Goal: Navigation & Orientation: Find specific page/section

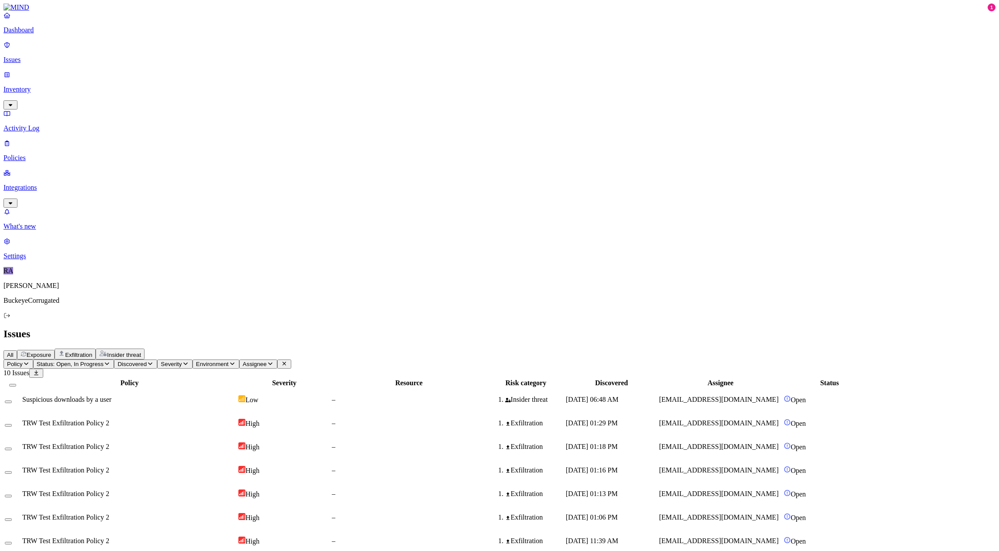
click at [38, 34] on p "Dashboard" at bounding box center [499, 30] width 992 height 8
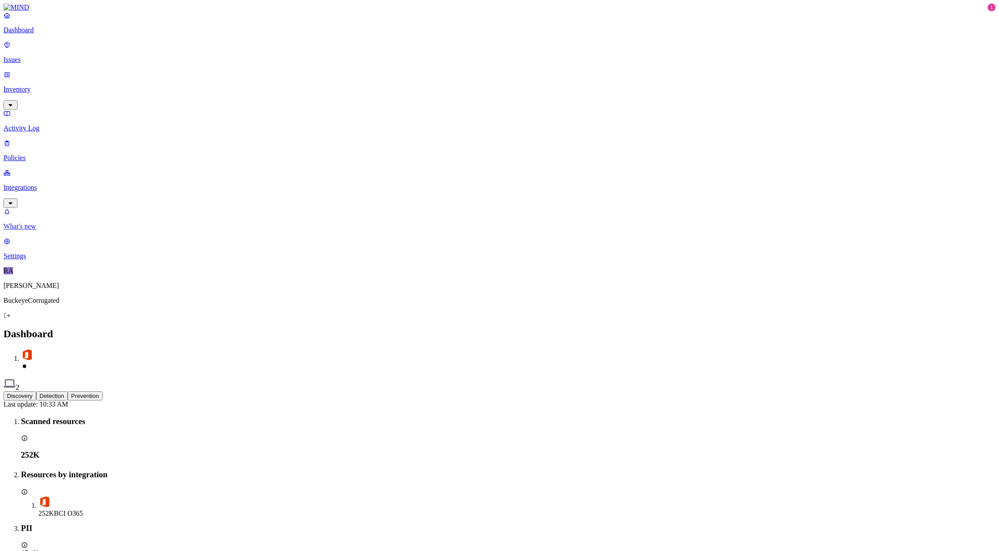
click at [50, 230] on p "What's new" at bounding box center [499, 227] width 992 height 8
click at [68, 392] on button "Detection" at bounding box center [51, 396] width 31 height 9
click at [103, 392] on button "Prevention" at bounding box center [85, 396] width 35 height 9
click at [16, 378] on img at bounding box center [9, 384] width 12 height 12
click at [14, 141] on nav "Dashboard Issues Inventory Activity Log Policies Integrations What's new 1 Sett…" at bounding box center [499, 135] width 992 height 249
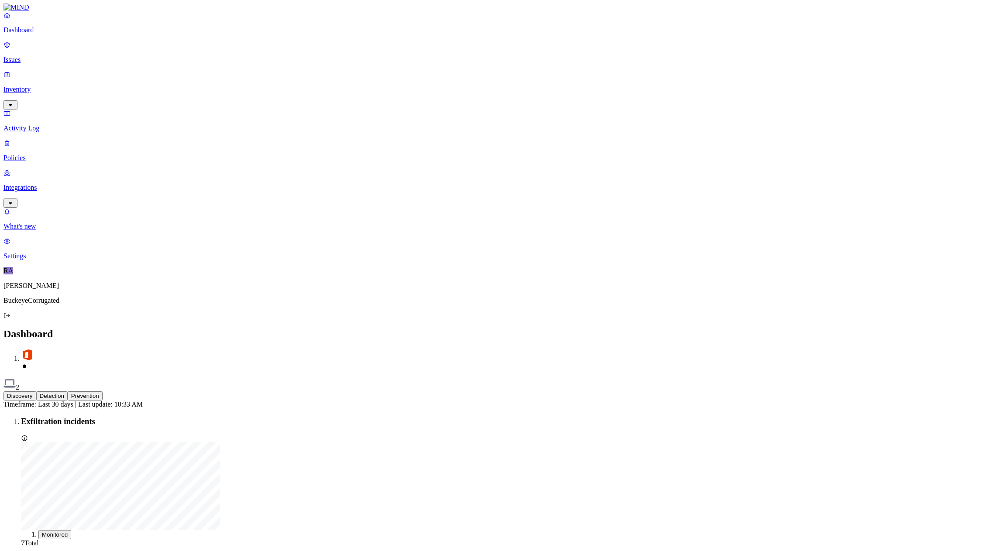
click at [29, 184] on p "Integrations" at bounding box center [499, 188] width 992 height 8
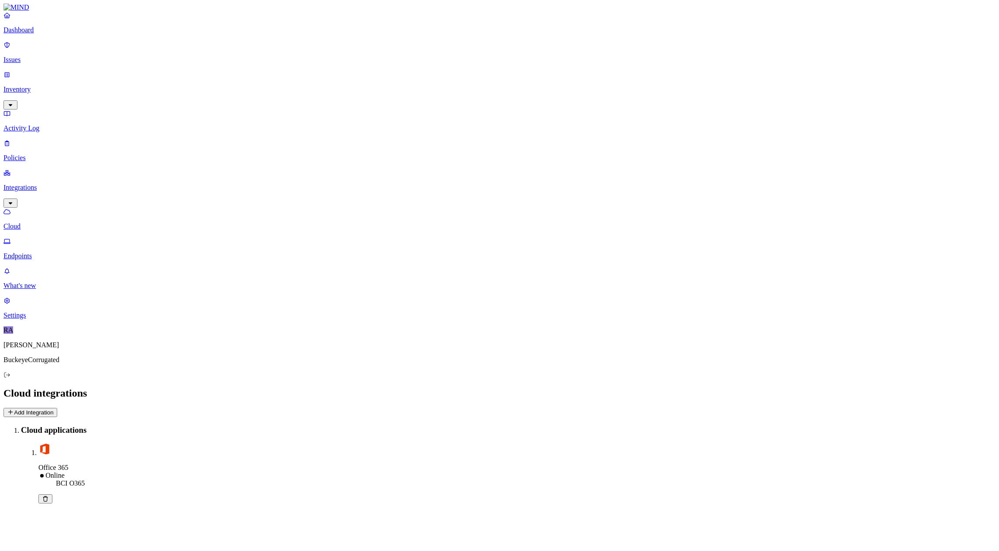
click at [36, 252] on p "Endpoints" at bounding box center [499, 256] width 992 height 8
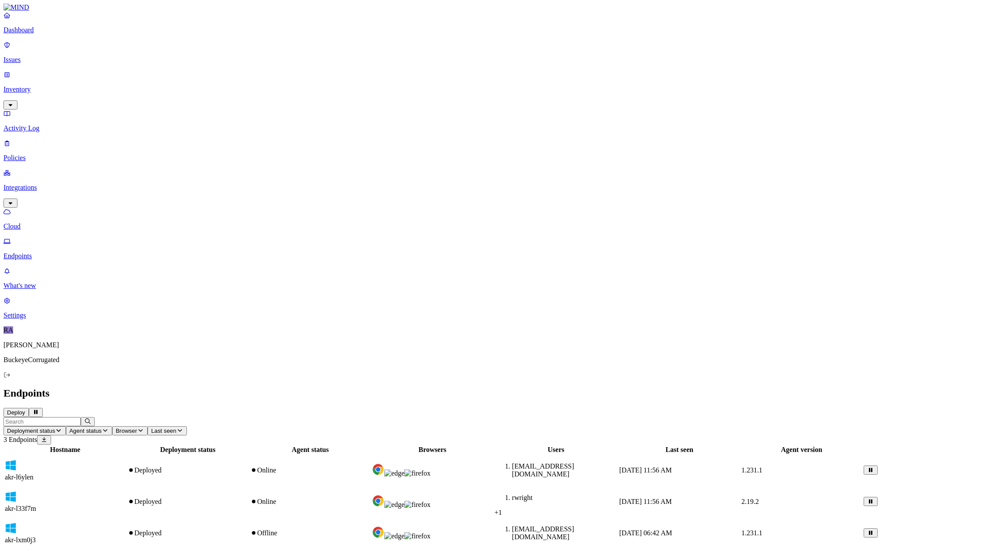
click at [43, 34] on p "Dashboard" at bounding box center [499, 30] width 992 height 8
